Goal: Information Seeking & Learning: Learn about a topic

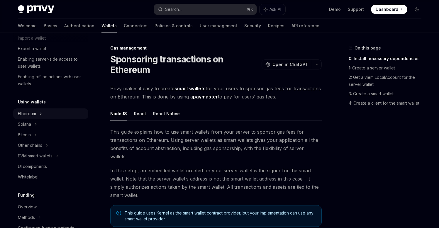
click at [33, 10] on div "Ethereum" at bounding box center [32, 6] width 29 height 7
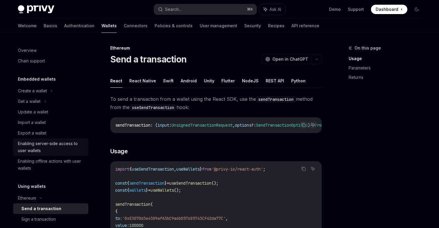
click at [54, 143] on div "Enabling server-side access to user wallets" at bounding box center [51, 147] width 67 height 14
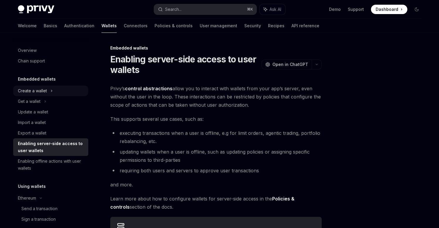
click at [42, 92] on div "Create a wallet" at bounding box center [32, 90] width 29 height 7
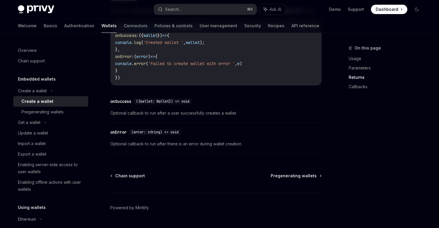
scroll to position [473, 0]
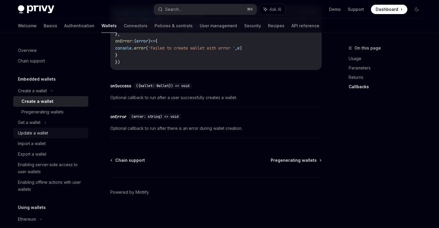
click at [36, 135] on div "Update a wallet" at bounding box center [33, 133] width 30 height 7
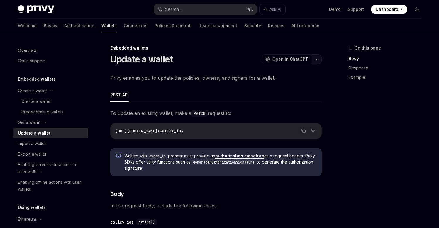
click at [317, 59] on icon "button" at bounding box center [316, 59] width 7 height 2
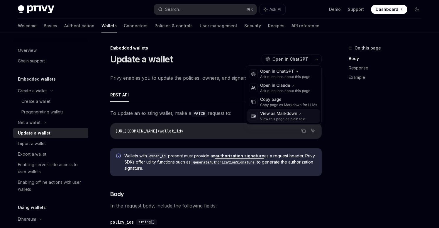
click at [279, 117] on div "View this page as plain text" at bounding box center [282, 119] width 45 height 5
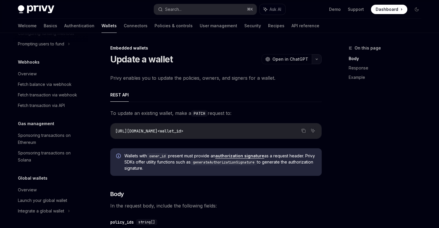
click at [316, 60] on icon "button" at bounding box center [316, 59] width 7 height 2
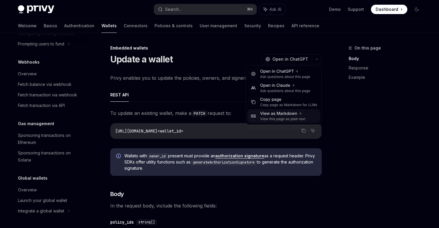
click at [295, 115] on div "View as Markdown" at bounding box center [282, 114] width 45 height 6
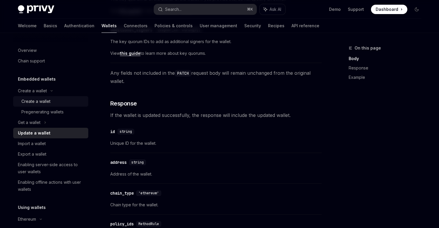
click at [35, 102] on div "Create a wallet" at bounding box center [35, 101] width 29 height 7
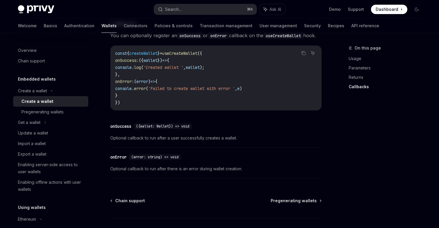
scroll to position [419, 0]
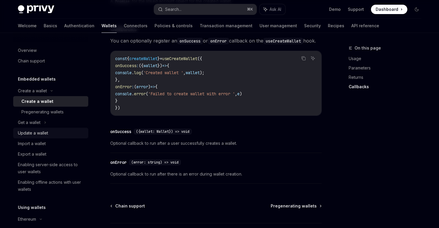
click at [33, 134] on div "Update a wallet" at bounding box center [33, 133] width 30 height 7
type textarea "*"
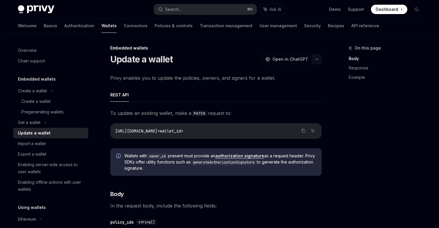
click at [318, 59] on icon "button" at bounding box center [316, 59] width 7 height 2
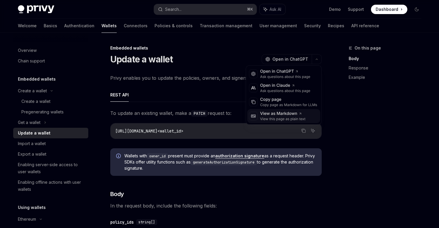
click at [284, 118] on div "View this page as plain text" at bounding box center [282, 119] width 45 height 5
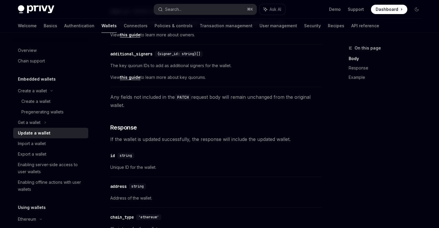
scroll to position [292, 0]
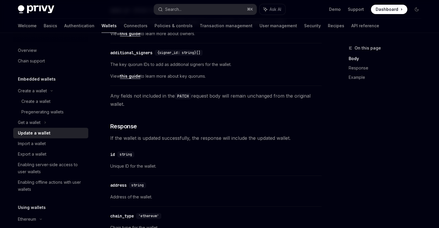
click at [252, 177] on div "To update an existing wallet, make a PATCH request to: Copy Ask AI https://api.…" at bounding box center [215, 199] width 211 height 765
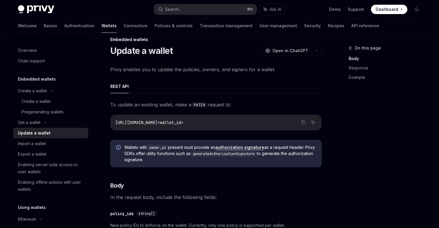
scroll to position [0, 0]
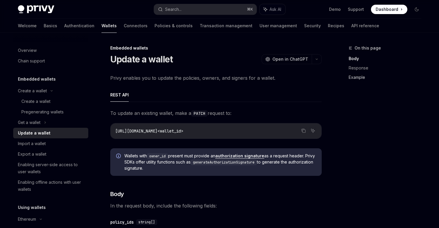
click at [354, 78] on link "Example" at bounding box center [387, 77] width 77 height 9
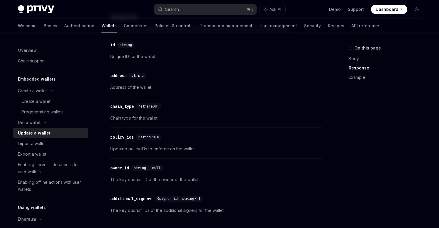
scroll to position [400, 0]
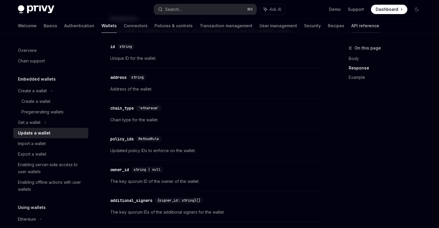
click at [351, 27] on link "API reference" at bounding box center [365, 26] width 28 height 14
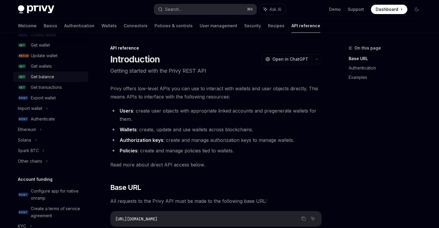
scroll to position [74, 0]
click at [46, 58] on div "Update wallet" at bounding box center [44, 55] width 27 height 7
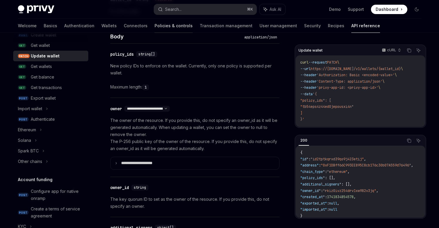
scroll to position [295, 0]
click at [101, 25] on link "Wallets" at bounding box center [108, 26] width 15 height 14
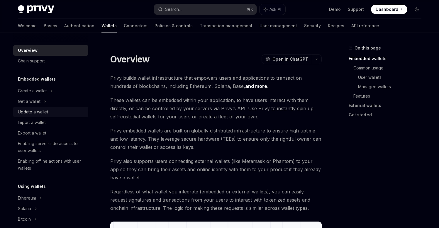
click at [32, 110] on div "Update a wallet" at bounding box center [33, 112] width 30 height 7
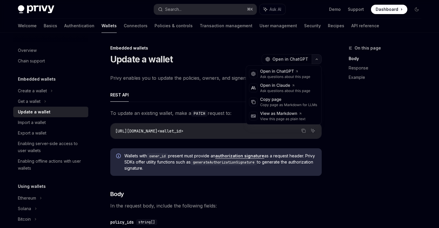
click at [316, 59] on icon "button" at bounding box center [316, 59] width 7 height 2
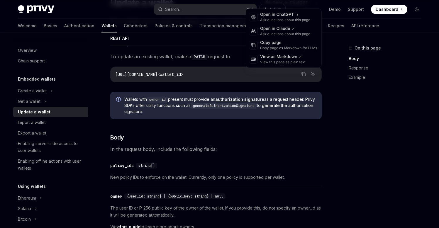
scroll to position [57, 0]
click at [382, 105] on div "On this page Body Response Example" at bounding box center [381, 137] width 89 height 184
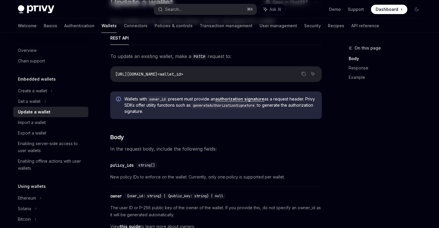
scroll to position [0, 0]
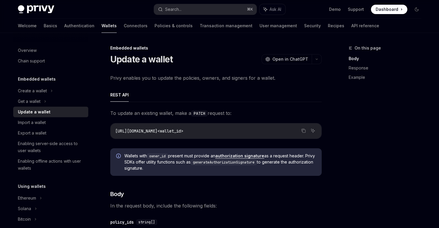
click at [363, 165] on div "On this page Body Response Example" at bounding box center [381, 137] width 89 height 184
click at [228, 161] on code "generateAuthorizationSignature" at bounding box center [224, 163] width 66 height 6
click at [228, 163] on code "generateAuthorizationSignature" at bounding box center [224, 163] width 66 height 6
click at [230, 157] on link "authorization signature" at bounding box center [239, 155] width 49 height 5
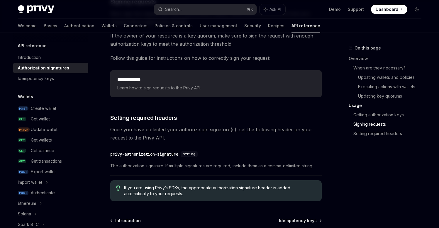
scroll to position [998, 0]
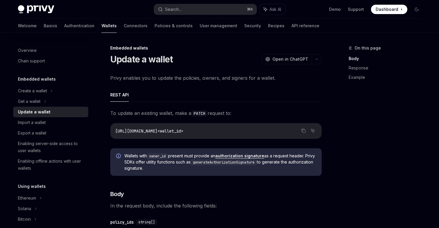
click at [242, 157] on link "authorization signature" at bounding box center [239, 155] width 49 height 5
type textarea "*"
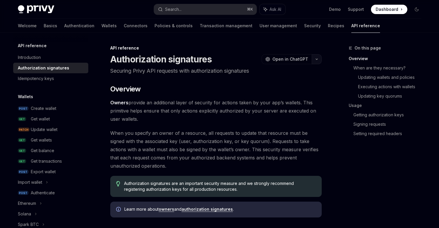
click at [315, 60] on icon "button" at bounding box center [316, 59] width 7 height 2
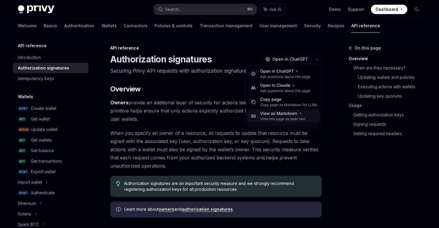
click at [281, 117] on div "View this page as plain text" at bounding box center [282, 119] width 45 height 5
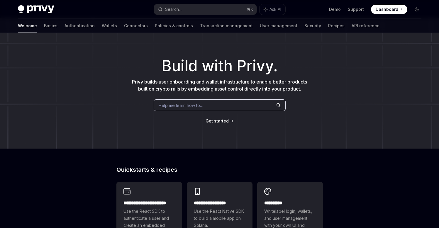
scroll to position [13, 0]
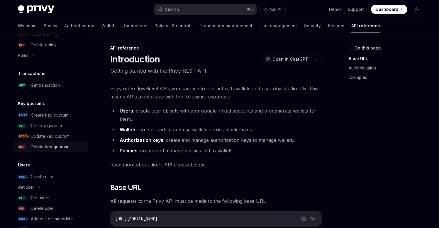
scroll to position [360, 0]
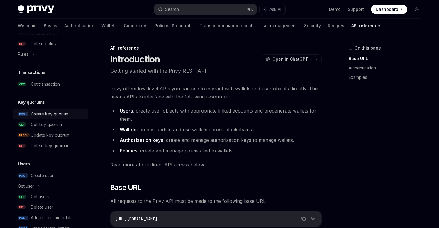
click at [48, 113] on div "Create key quorum" at bounding box center [50, 114] width 38 height 7
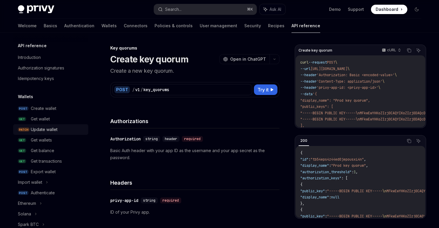
click at [43, 128] on div "Update wallet" at bounding box center [44, 129] width 27 height 7
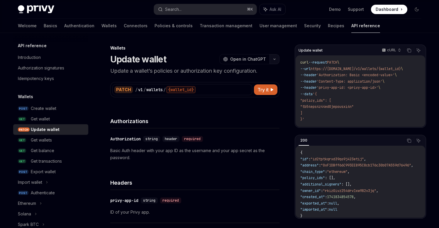
click at [276, 62] on button "button" at bounding box center [275, 59] width 10 height 10
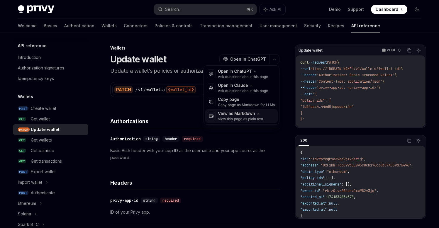
click at [258, 118] on div "View this page as plain text" at bounding box center [240, 119] width 45 height 5
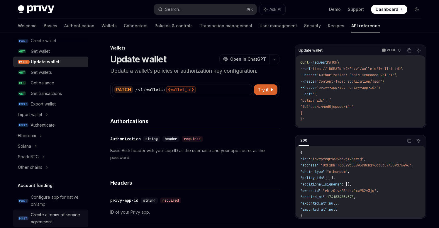
scroll to position [67, 0]
click at [60, 138] on div "Ethereum" at bounding box center [50, 136] width 75 height 11
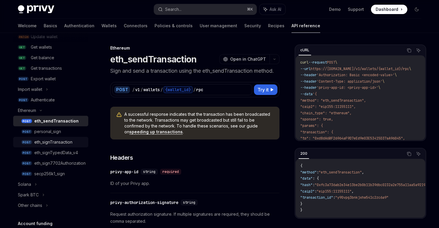
scroll to position [94, 0]
click at [67, 134] on div "personal_sign" at bounding box center [59, 131] width 50 height 7
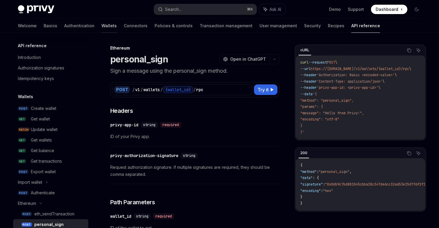
click at [101, 28] on link "Wallets" at bounding box center [108, 26] width 15 height 14
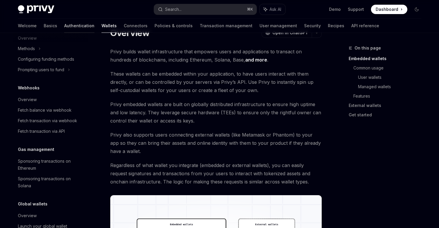
scroll to position [253, 0]
click at [64, 21] on link "Authentication" at bounding box center [79, 26] width 30 height 14
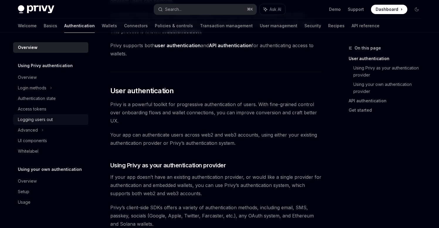
scroll to position [81, 0]
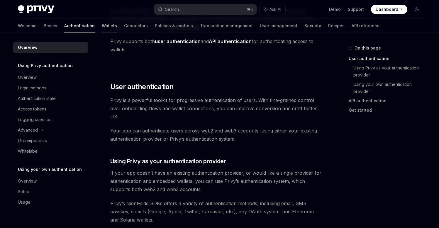
click at [102, 29] on link "Wallets" at bounding box center [109, 26] width 15 height 14
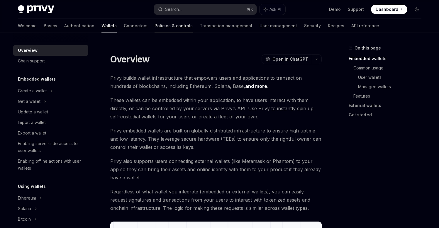
click at [155, 28] on link "Policies & controls" at bounding box center [174, 26] width 38 height 14
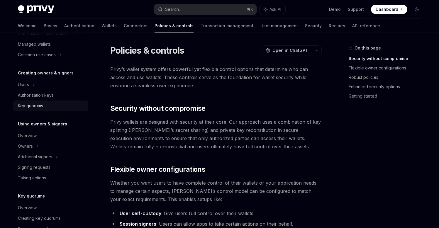
scroll to position [96, 0]
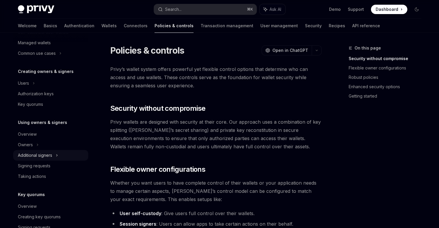
click at [51, 154] on div "Additional signers" at bounding box center [35, 155] width 34 height 7
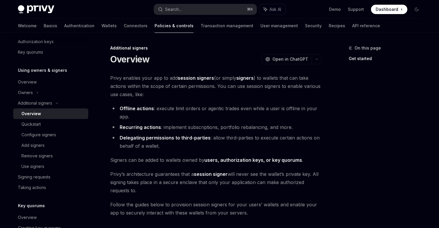
scroll to position [150, 0]
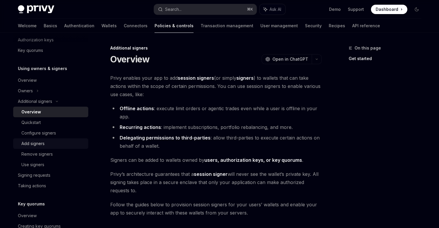
click at [35, 146] on div "Add signers" at bounding box center [32, 143] width 23 height 7
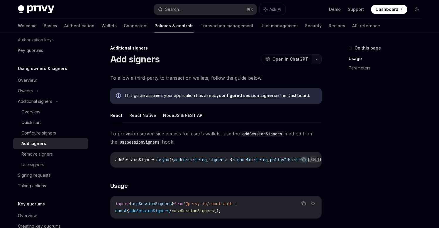
click at [316, 60] on icon "button" at bounding box center [316, 59] width 7 height 2
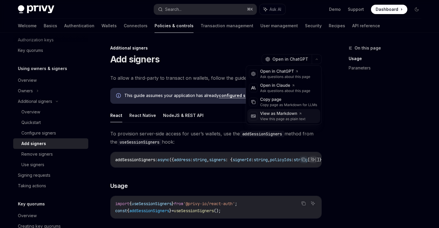
click at [287, 114] on div "View as Markdown" at bounding box center [282, 114] width 45 height 6
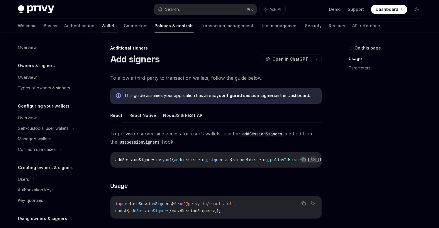
click at [101, 29] on link "Wallets" at bounding box center [108, 26] width 15 height 14
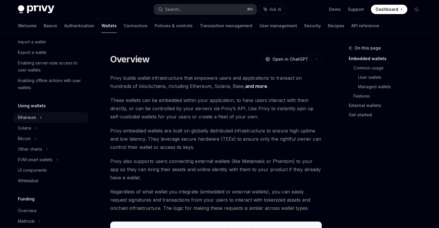
click at [32, 14] on div "Ethereum" at bounding box center [32, 10] width 29 height 7
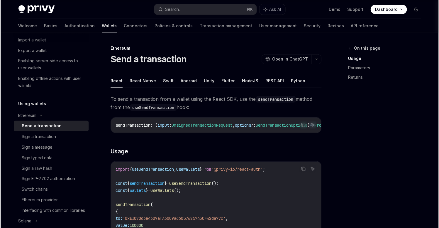
scroll to position [81, 0]
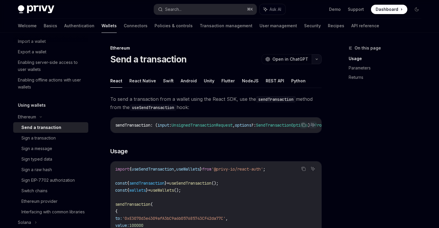
click at [315, 58] on icon "button" at bounding box center [316, 59] width 7 height 2
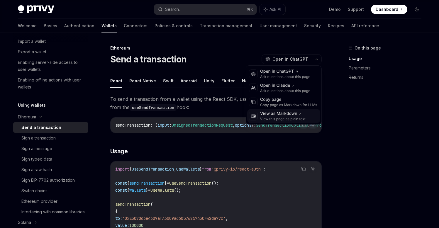
click at [290, 117] on div "View this page as plain text" at bounding box center [282, 119] width 45 height 5
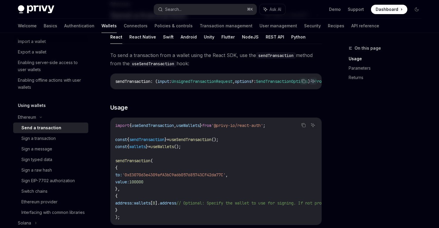
scroll to position [0, 0]
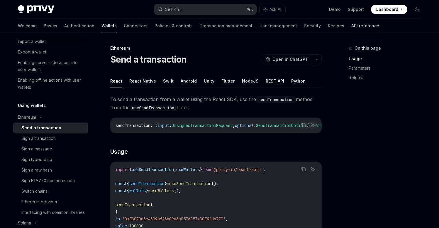
click at [351, 29] on link "API reference" at bounding box center [365, 26] width 28 height 14
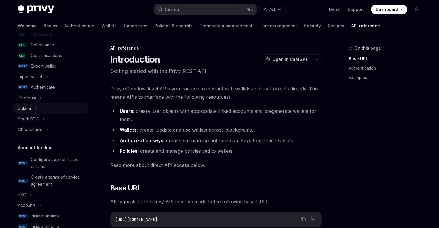
scroll to position [101, 0]
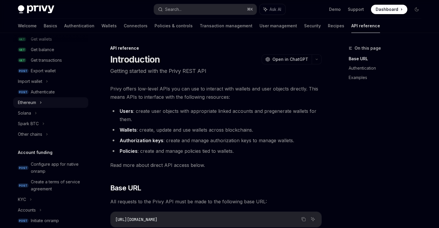
click at [37, 102] on div "Ethereum" at bounding box center [50, 102] width 75 height 11
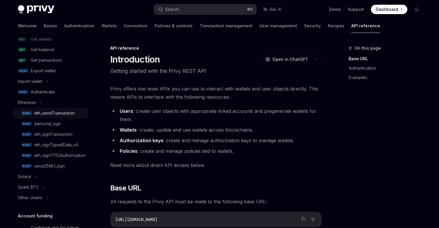
type textarea "*"
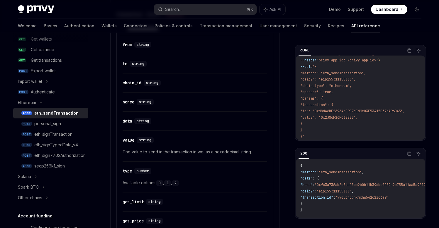
scroll to position [392, 0]
